Goal: Task Accomplishment & Management: Use online tool/utility

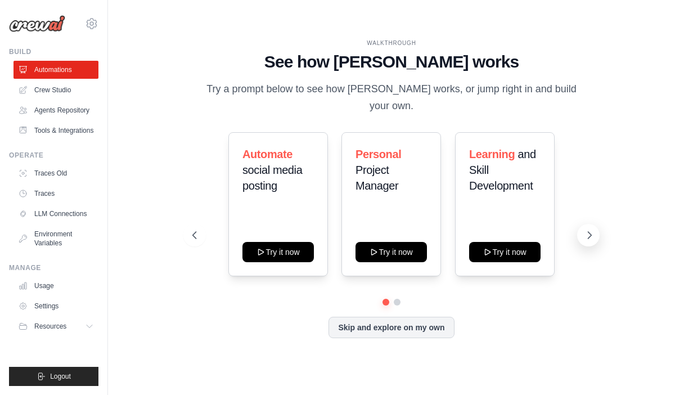
click at [595, 230] on icon at bounding box center [589, 235] width 11 height 11
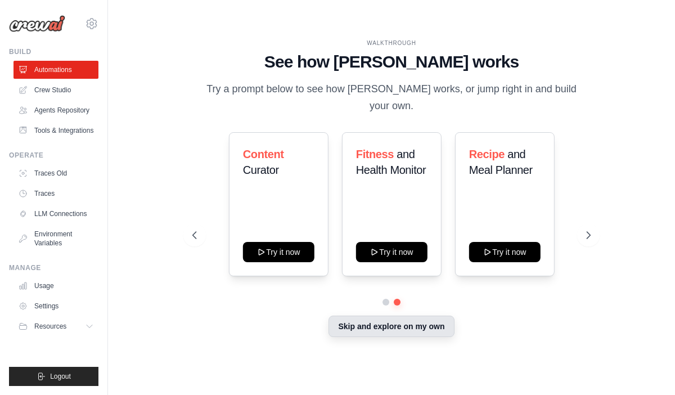
click at [375, 316] on button "Skip and explore on my own" at bounding box center [391, 326] width 125 height 21
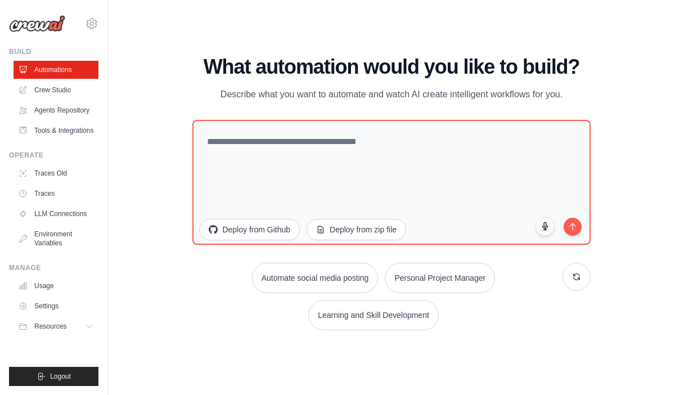
click at [375, 294] on body "[EMAIL_ADDRESS][PERSON_NAME][DOMAIN_NAME] Settings Build Automations" at bounding box center [337, 197] width 675 height 395
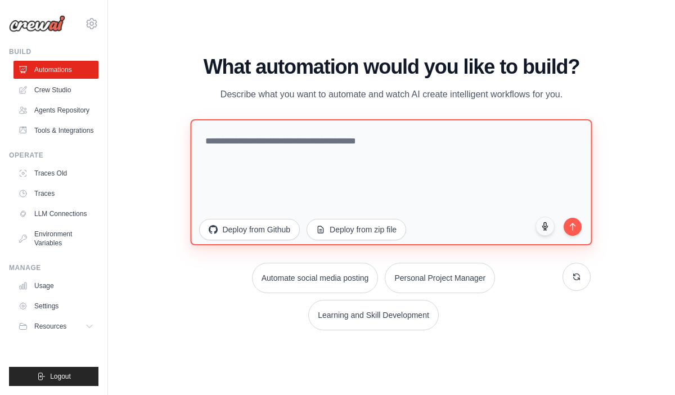
click at [211, 125] on textarea at bounding box center [392, 182] width 402 height 126
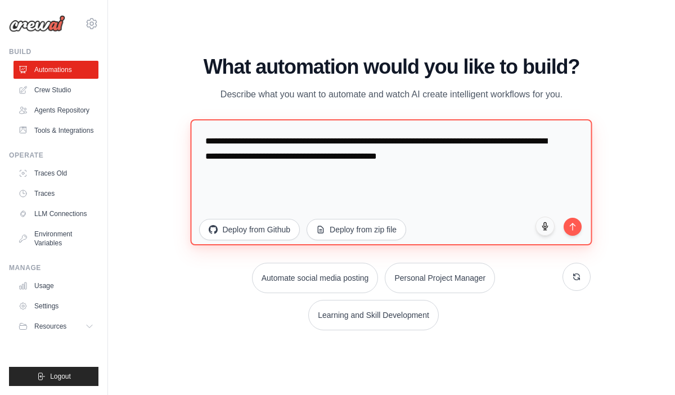
click at [328, 135] on textarea "**********" at bounding box center [392, 182] width 402 height 126
click at [213, 146] on textarea "**********" at bounding box center [392, 182] width 402 height 126
click at [191, 119] on textarea "**********" at bounding box center [392, 182] width 402 height 126
click at [388, 151] on textarea "**********" at bounding box center [392, 182] width 402 height 126
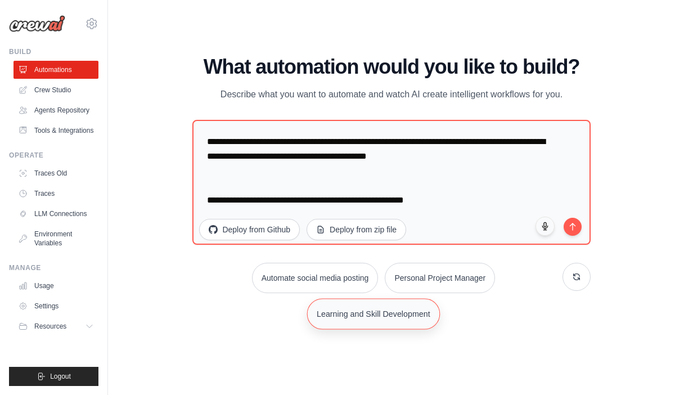
click at [440, 298] on button "Learning and Skill Development" at bounding box center [373, 313] width 133 height 31
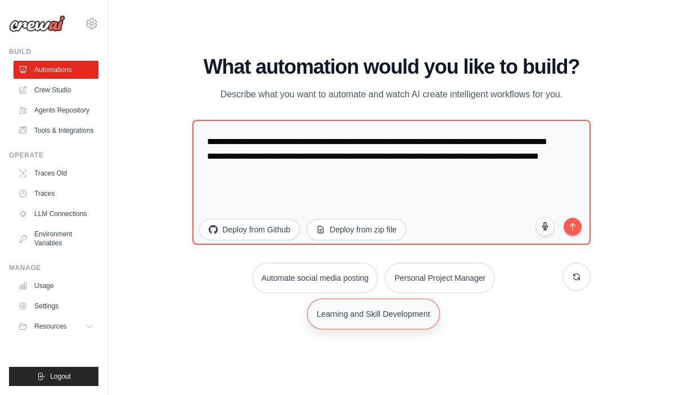
click at [438, 298] on button "Learning and Skill Development" at bounding box center [373, 313] width 133 height 31
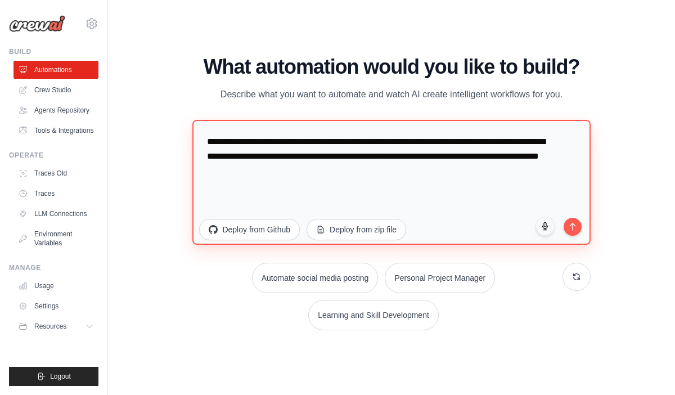
click at [392, 157] on textarea "**********" at bounding box center [391, 182] width 398 height 125
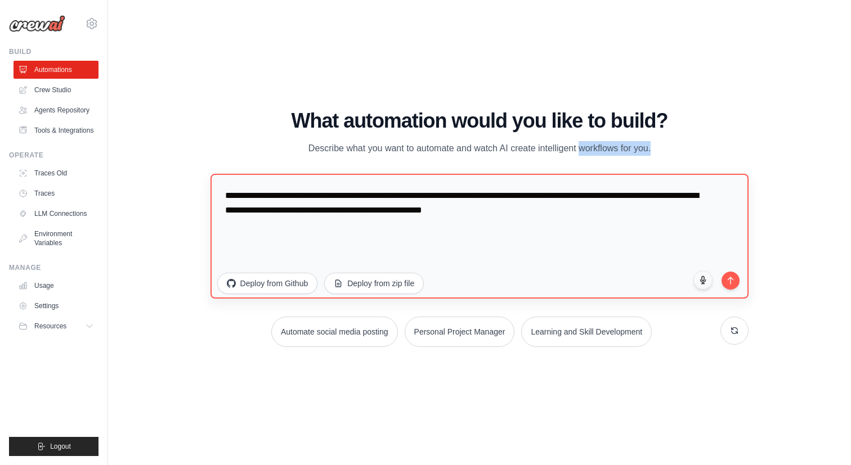
drag, startPoint x: 493, startPoint y: 68, endPoint x: 486, endPoint y: 95, distance: 27.3
click at [486, 110] on div "**********" at bounding box center [479, 228] width 538 height 237
click at [559, 315] on button "Learning and Skill Development" at bounding box center [586, 330] width 133 height 31
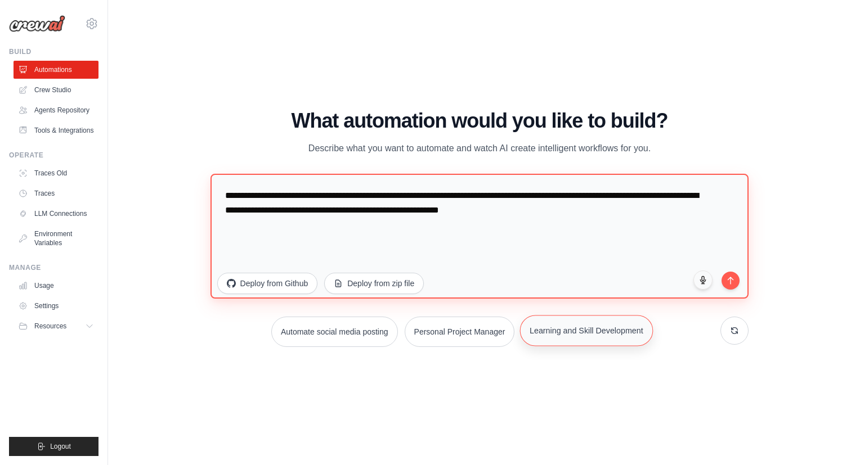
scroll to position [12, 0]
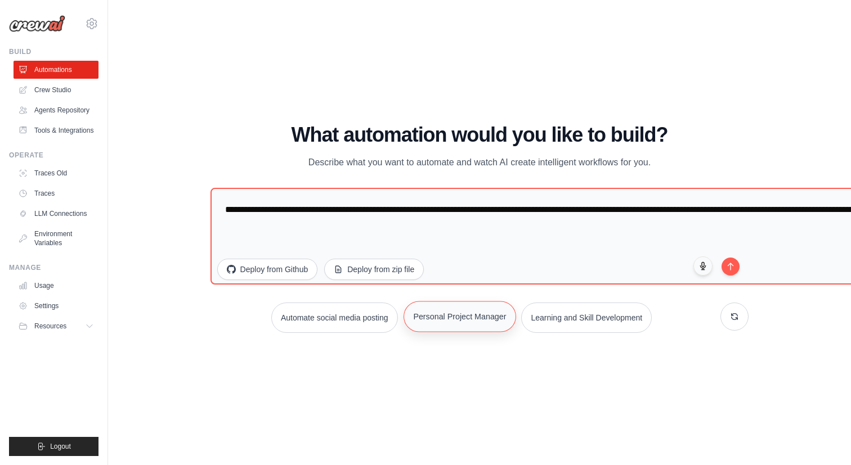
click at [444, 301] on button "Personal Project Manager" at bounding box center [459, 316] width 113 height 31
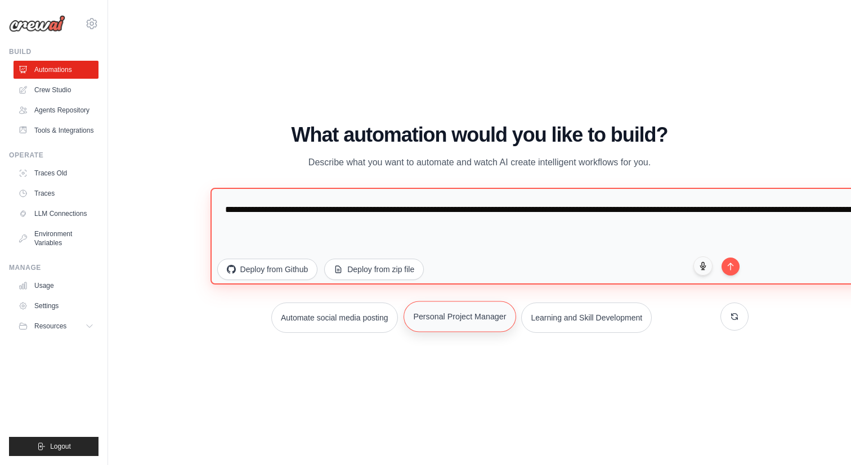
type textarea "**********"
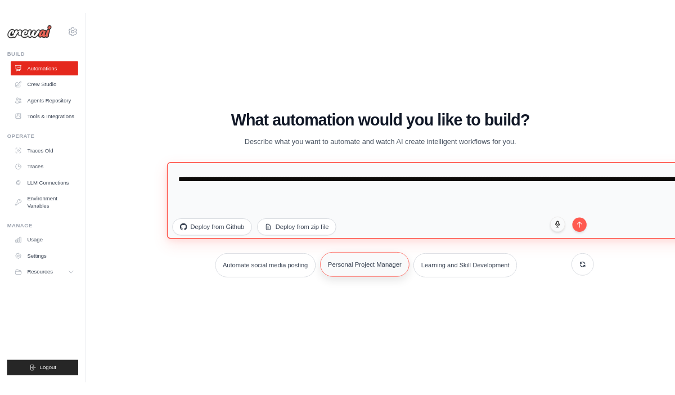
scroll to position [0, 0]
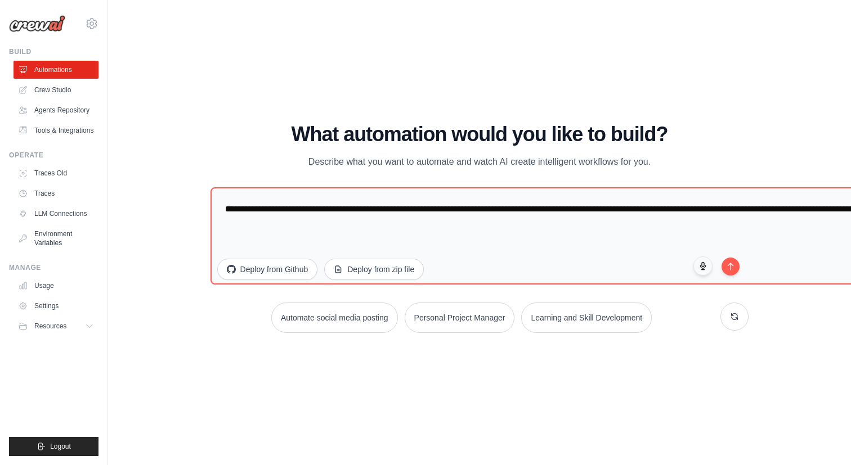
click at [484, 261] on body "[EMAIL_ADDRESS][PERSON_NAME][DOMAIN_NAME] Settings Build Automations" at bounding box center [425, 232] width 851 height 465
click at [324, 258] on button "Deploy from zip file" at bounding box center [374, 268] width 101 height 21
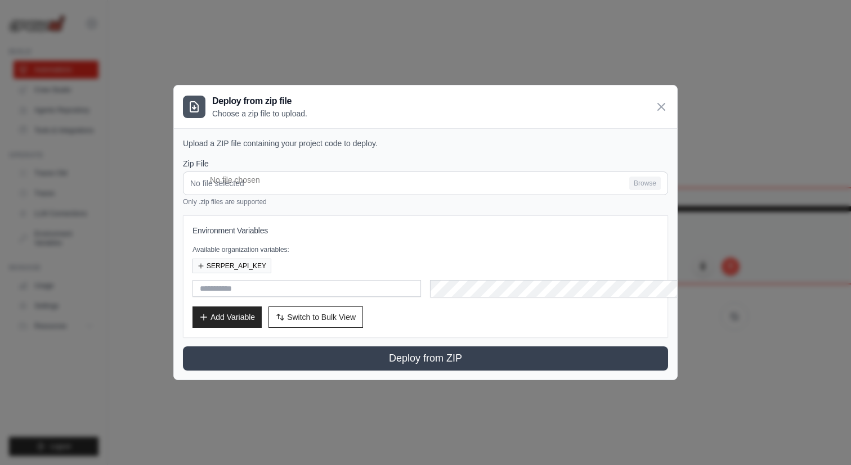
click at [192, 328] on div "Environment Variables Available organization variables: SERPER_API_KEY Add Vari…" at bounding box center [425, 276] width 466 height 103
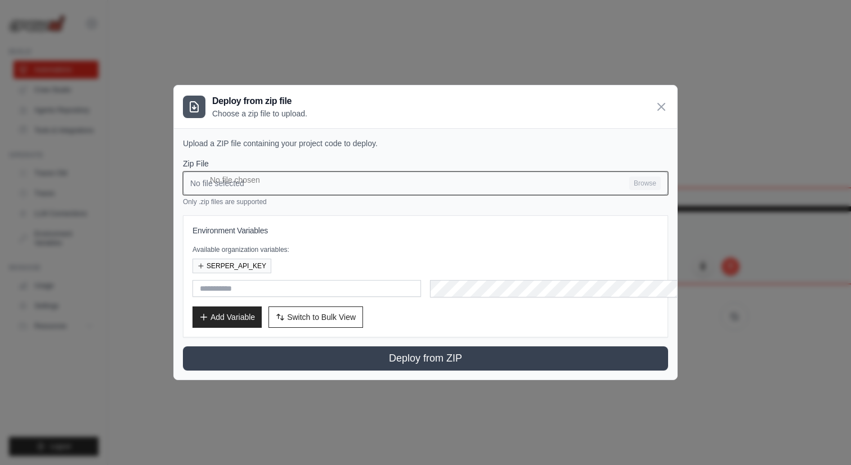
click at [668, 195] on input "No file selected Browse" at bounding box center [425, 184] width 485 height 24
type input "**********"
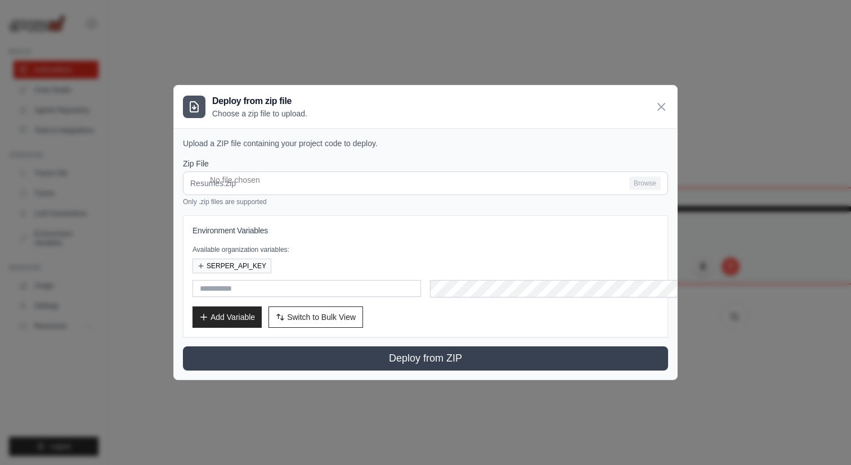
click at [652, 273] on div "SERPER_API_KEY" at bounding box center [425, 266] width 466 height 15
click at [515, 187] on textarea "**********" at bounding box center [616, 235] width 812 height 97
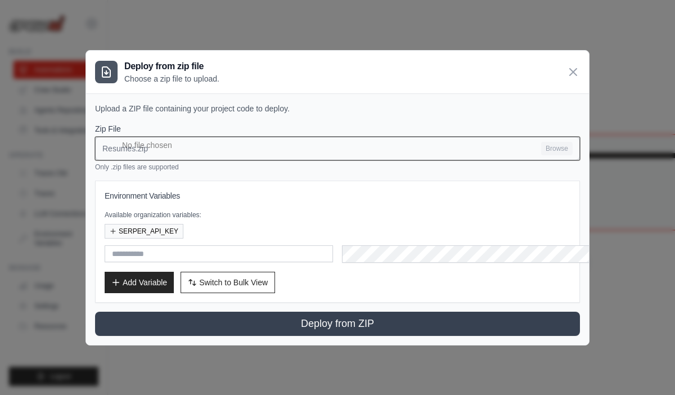
click at [170, 160] on input "Resumes.zip Browse" at bounding box center [337, 149] width 485 height 24
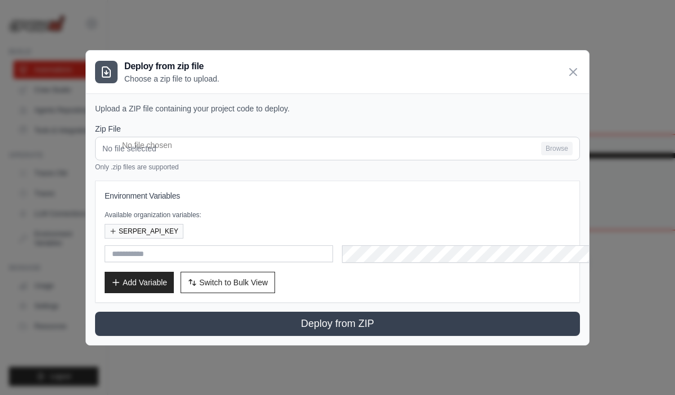
click at [158, 201] on h3 "Environment Variables" at bounding box center [338, 195] width 466 height 11
click at [434, 284] on button "Learning and Skill Development" at bounding box center [373, 299] width 133 height 31
click at [428, 201] on h3 "Environment Variables" at bounding box center [338, 195] width 466 height 11
click at [580, 78] on icon at bounding box center [574, 72] width 14 height 14
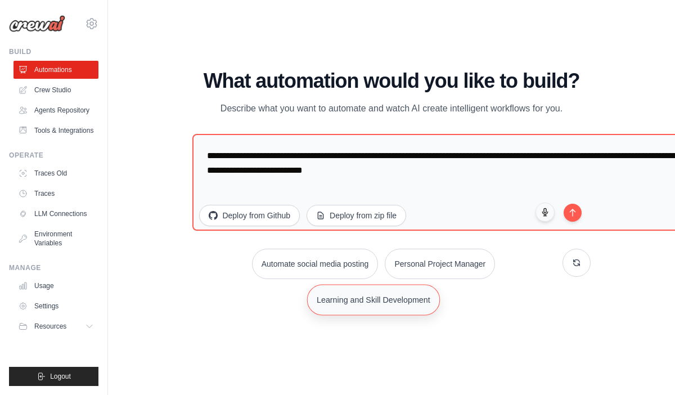
click at [438, 284] on button "Learning and Skill Development" at bounding box center [373, 299] width 133 height 31
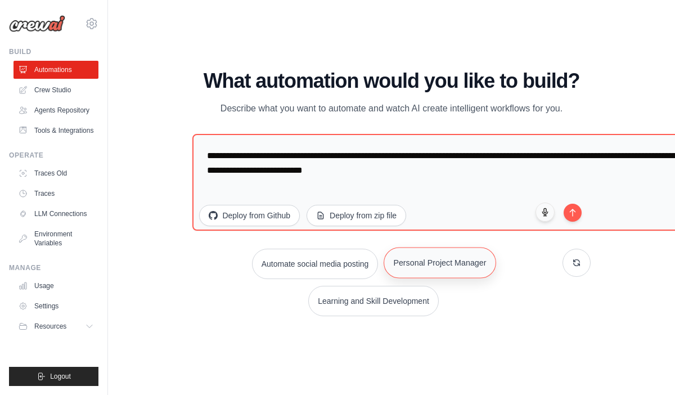
click at [384, 248] on button "Personal Project Manager" at bounding box center [440, 263] width 113 height 31
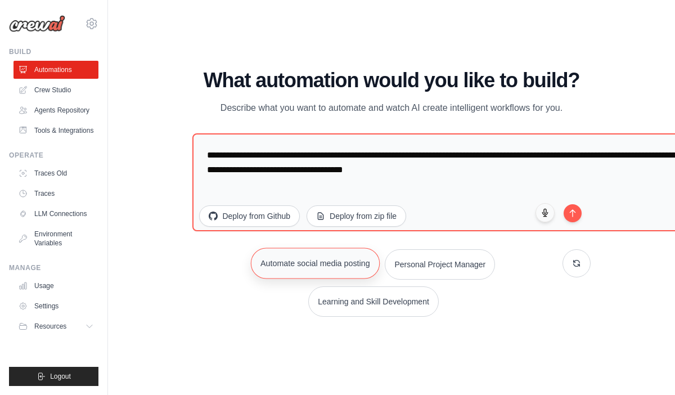
click at [254, 248] on button "Automate social media posting" at bounding box center [314, 263] width 129 height 31
type textarea "**********"
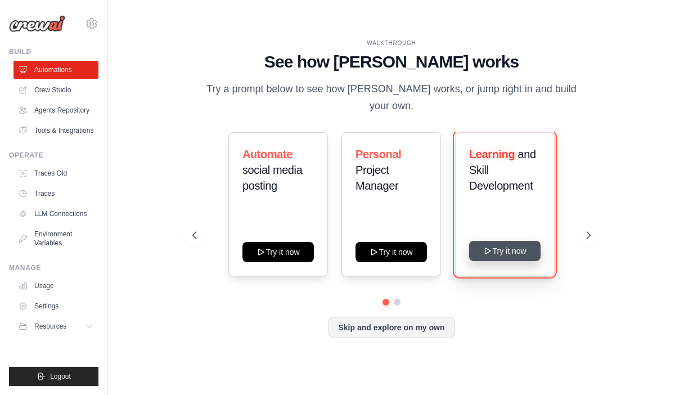
click at [509, 245] on button "Try it now" at bounding box center [504, 251] width 71 height 20
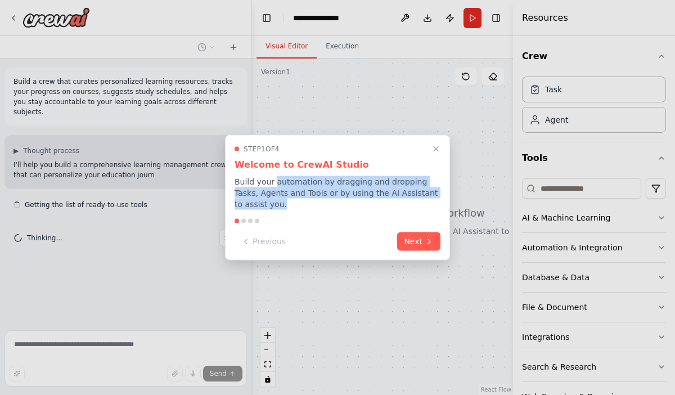
drag, startPoint x: 274, startPoint y: 185, endPoint x: 313, endPoint y: 206, distance: 44.6
click at [313, 206] on p "Build your automation by dragging and dropping Tasks, Agents and Tools or by us…" at bounding box center [338, 193] width 206 height 34
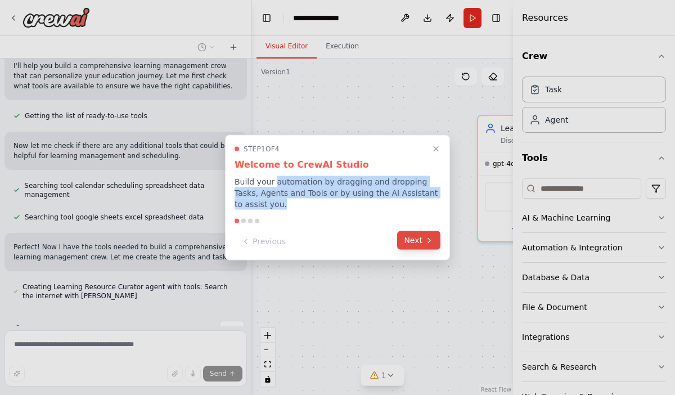
scroll to position [109, 0]
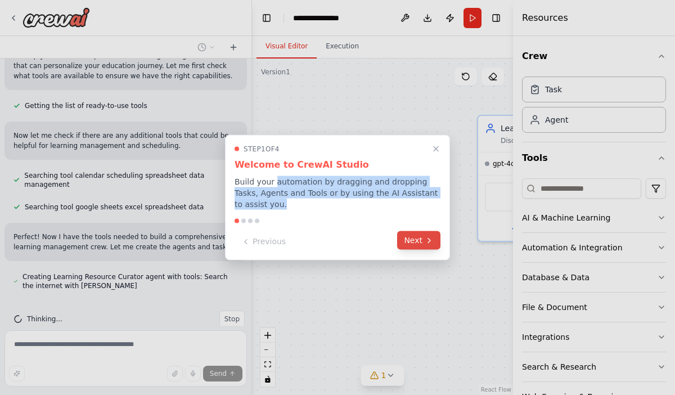
click at [419, 244] on button "Next" at bounding box center [418, 240] width 43 height 19
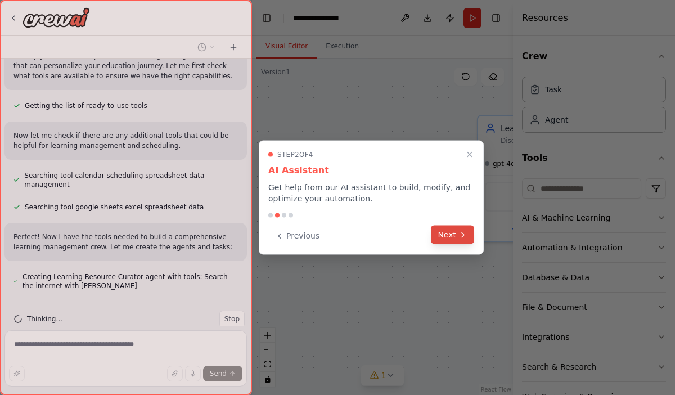
click at [464, 235] on icon at bounding box center [463, 234] width 2 height 5
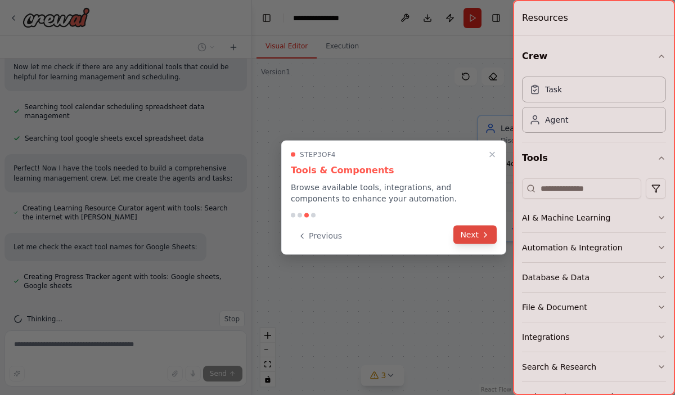
click at [464, 235] on button "Next" at bounding box center [474, 235] width 43 height 19
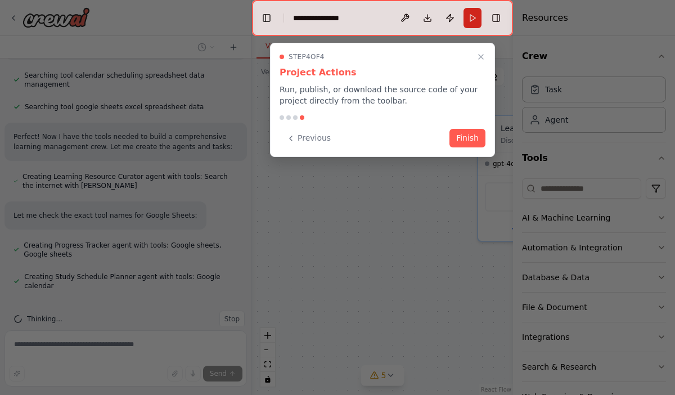
scroll to position [232, 0]
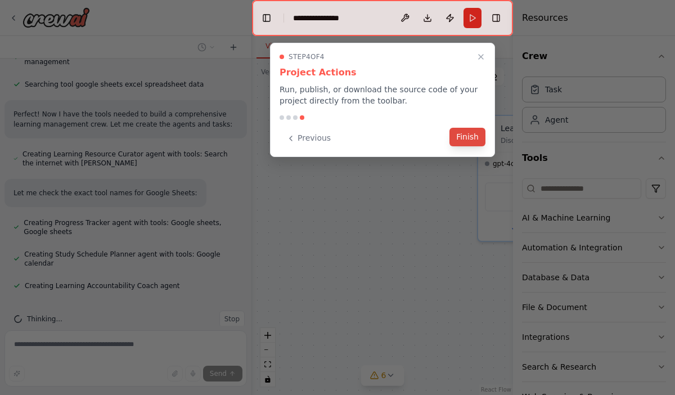
click at [465, 142] on button "Finish" at bounding box center [468, 137] width 36 height 19
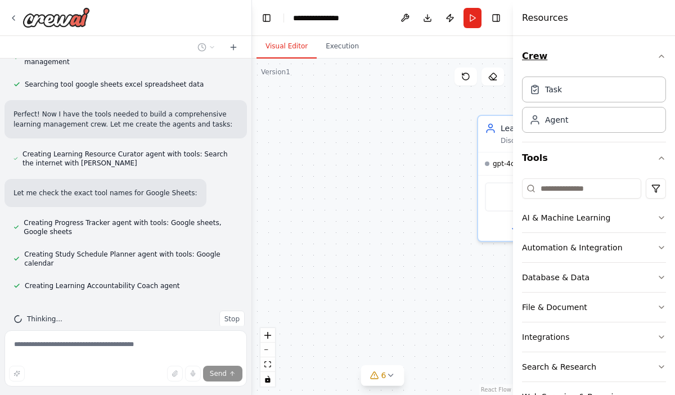
click at [661, 59] on icon "button" at bounding box center [661, 56] width 9 height 9
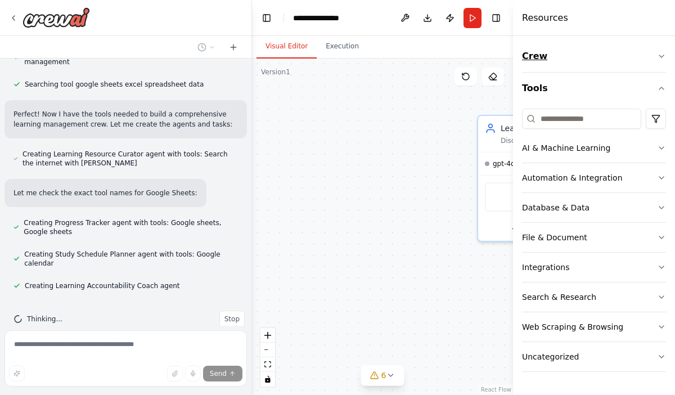
click at [661, 59] on icon "button" at bounding box center [661, 56] width 9 height 9
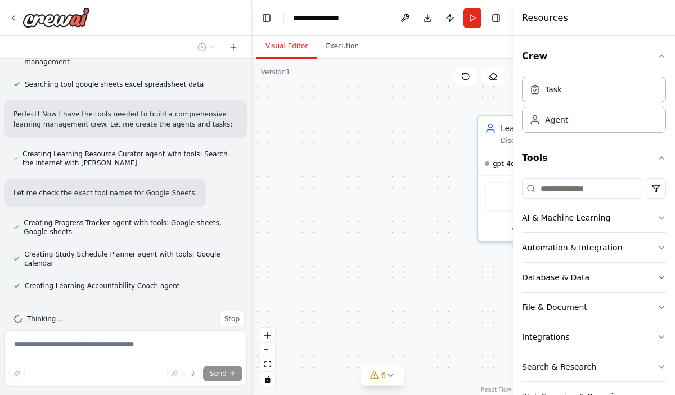
click at [661, 60] on icon "button" at bounding box center [661, 56] width 9 height 9
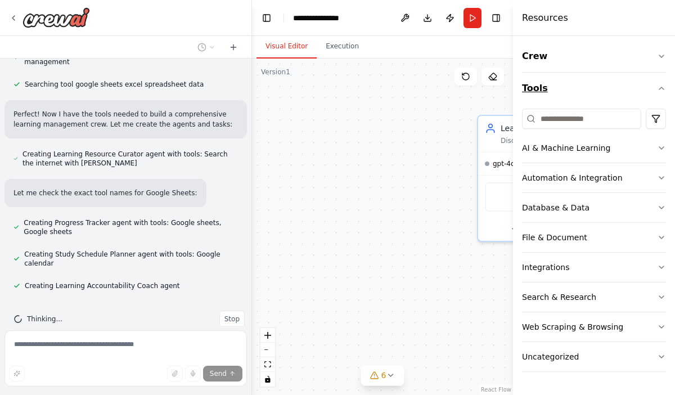
click at [660, 90] on icon "button" at bounding box center [661, 88] width 9 height 9
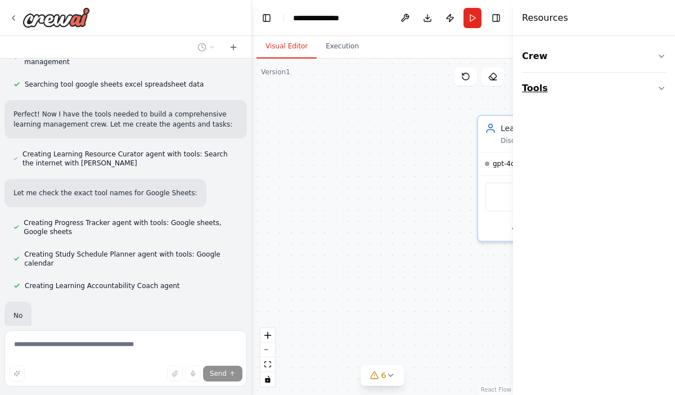
scroll to position [291, 0]
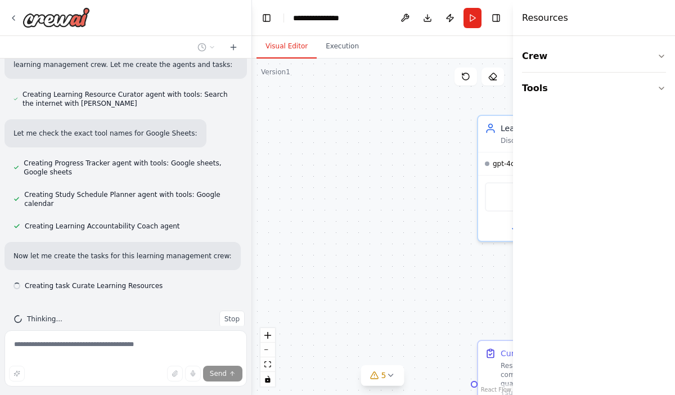
click at [356, 190] on div ".deletable-edge-delete-btn { width: 20px; height: 20px; border: 0px solid #ffff…" at bounding box center [382, 227] width 261 height 336
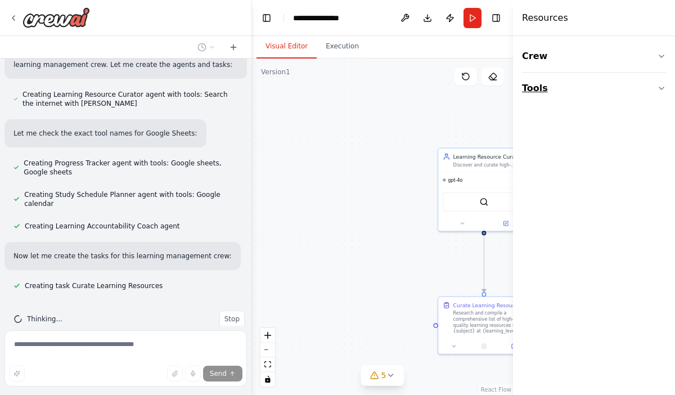
click at [661, 88] on icon "button" at bounding box center [661, 88] width 5 height 2
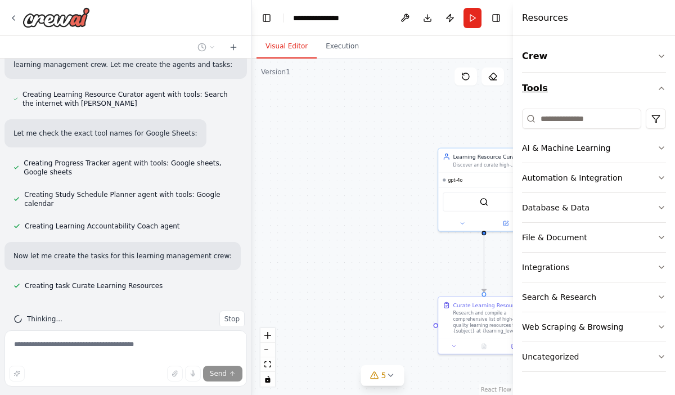
click at [662, 87] on icon "button" at bounding box center [661, 88] width 5 height 2
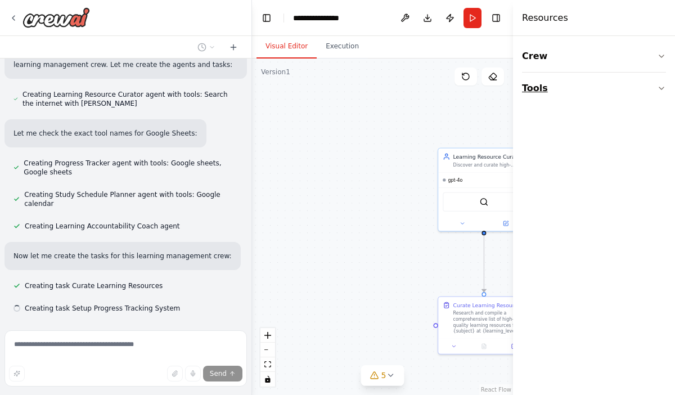
scroll to position [314, 0]
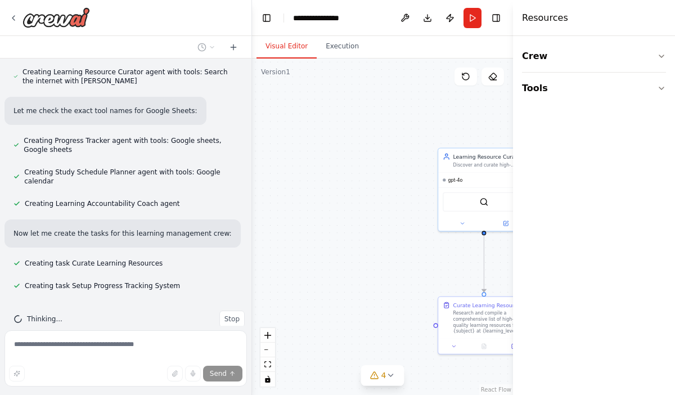
click at [556, 19] on h4 "Resources" at bounding box center [545, 18] width 46 height 14
click at [532, 19] on h4 "Resources" at bounding box center [545, 18] width 46 height 14
